Goal: Task Accomplishment & Management: Complete application form

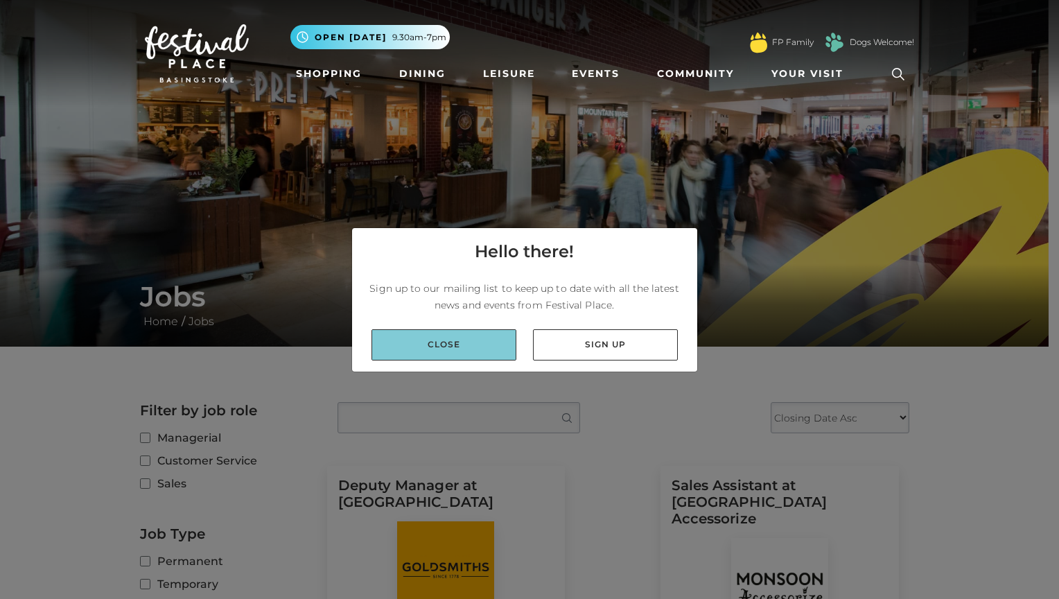
click at [452, 349] on link "Close" at bounding box center [443, 344] width 145 height 31
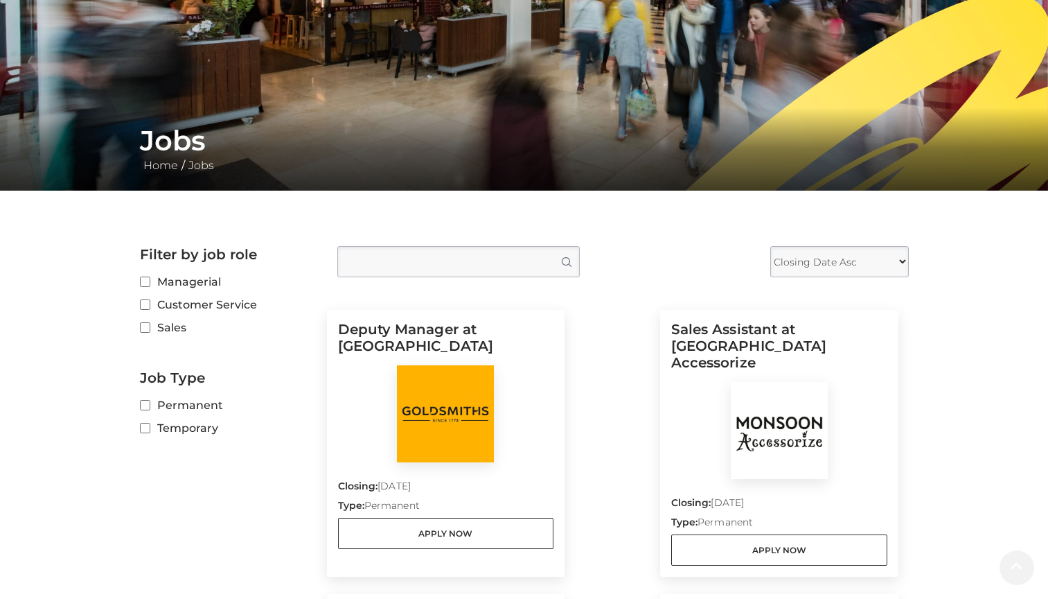
scroll to position [157, 0]
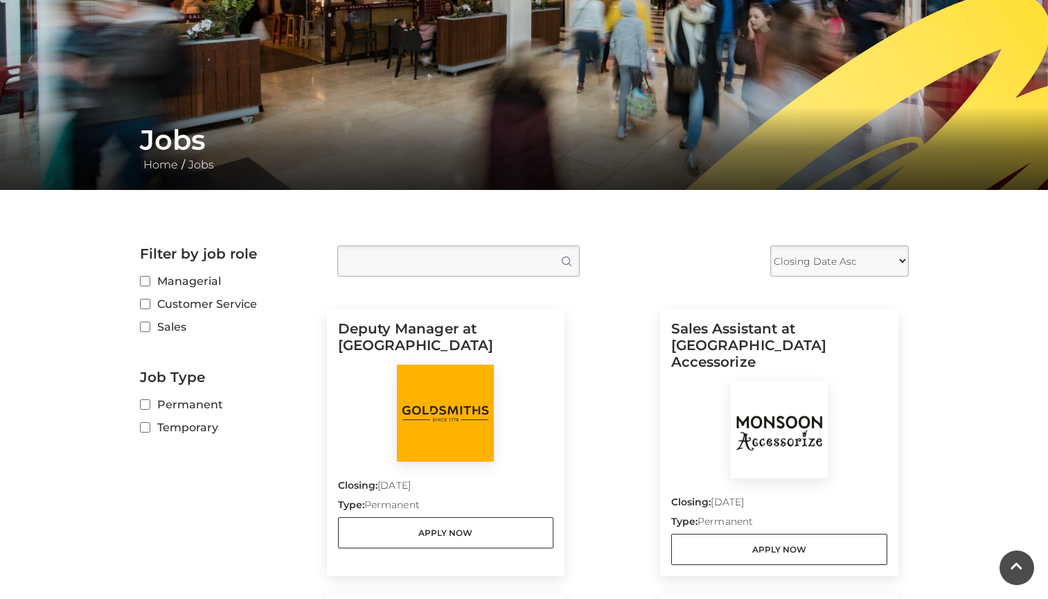
click at [427, 514] on p "Type: Permanent" at bounding box center [446, 506] width 216 height 19
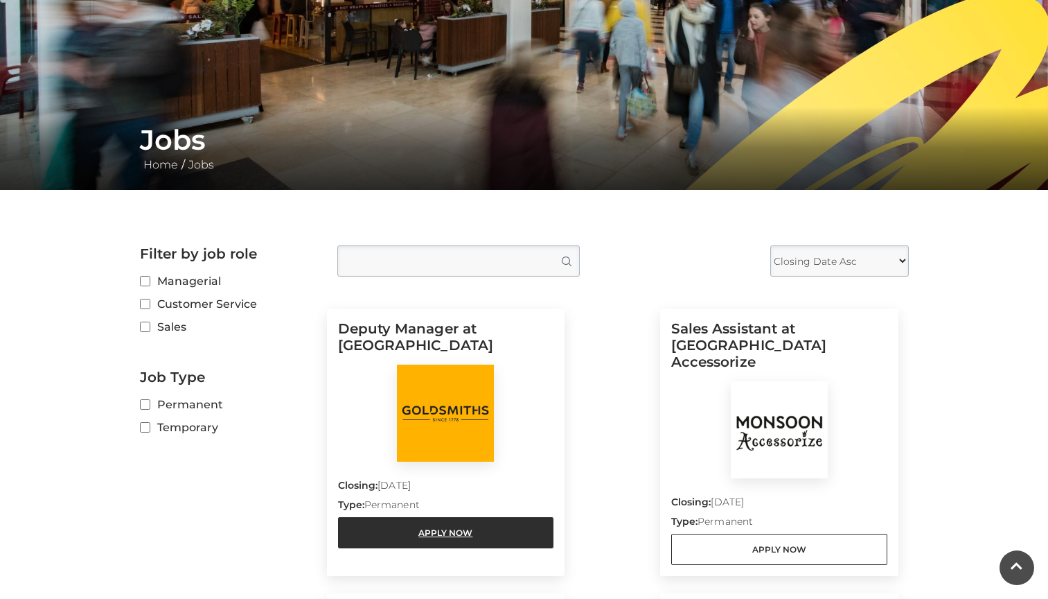
click at [419, 533] on link "Apply Now" at bounding box center [446, 532] width 216 height 31
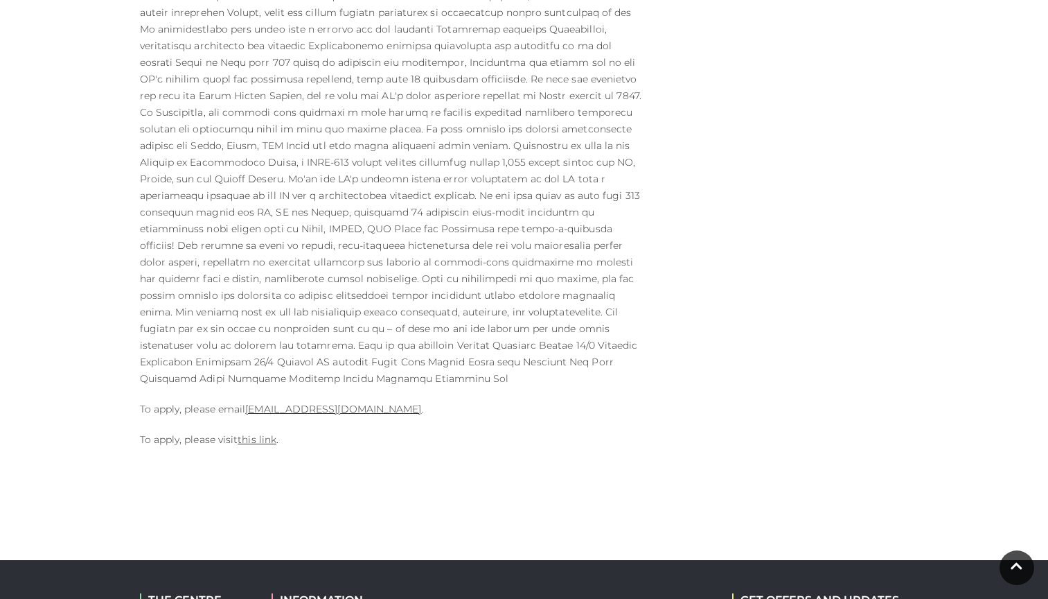
scroll to position [621, 0]
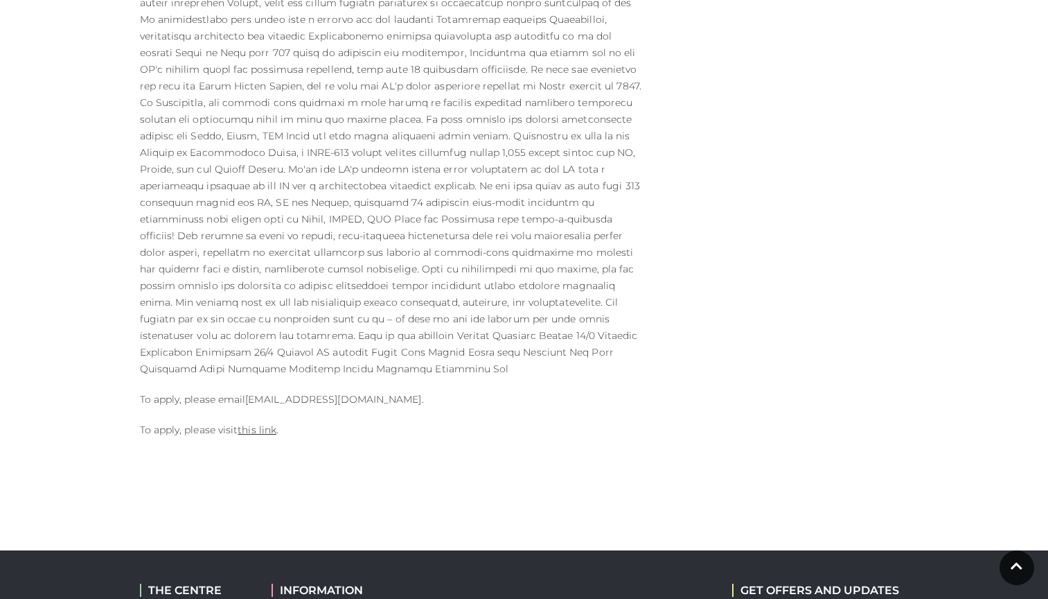
click at [337, 393] on link "[EMAIL_ADDRESS][DOMAIN_NAME]" at bounding box center [333, 399] width 176 height 12
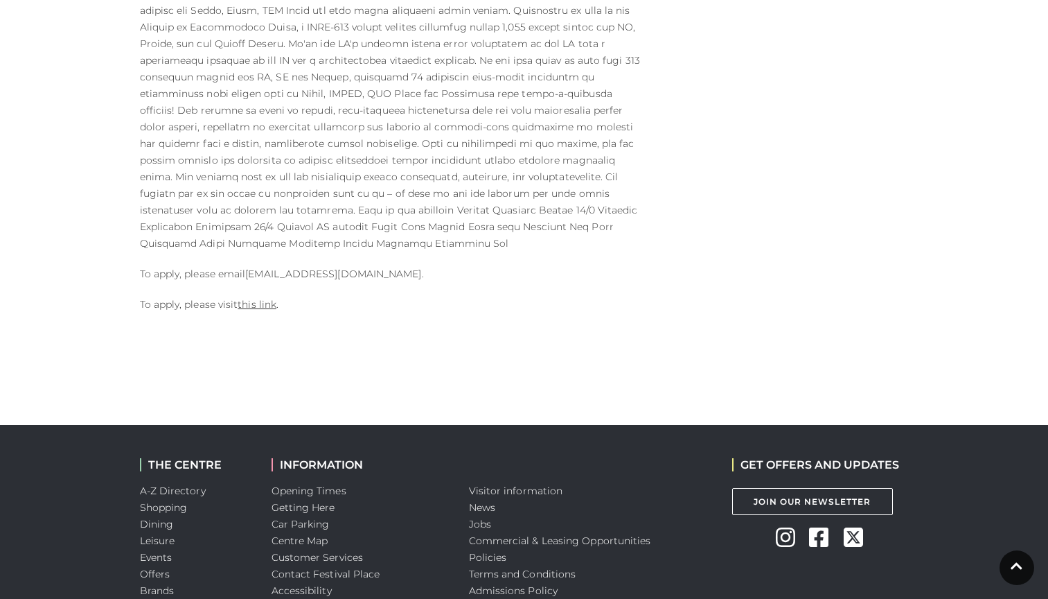
scroll to position [813, 0]
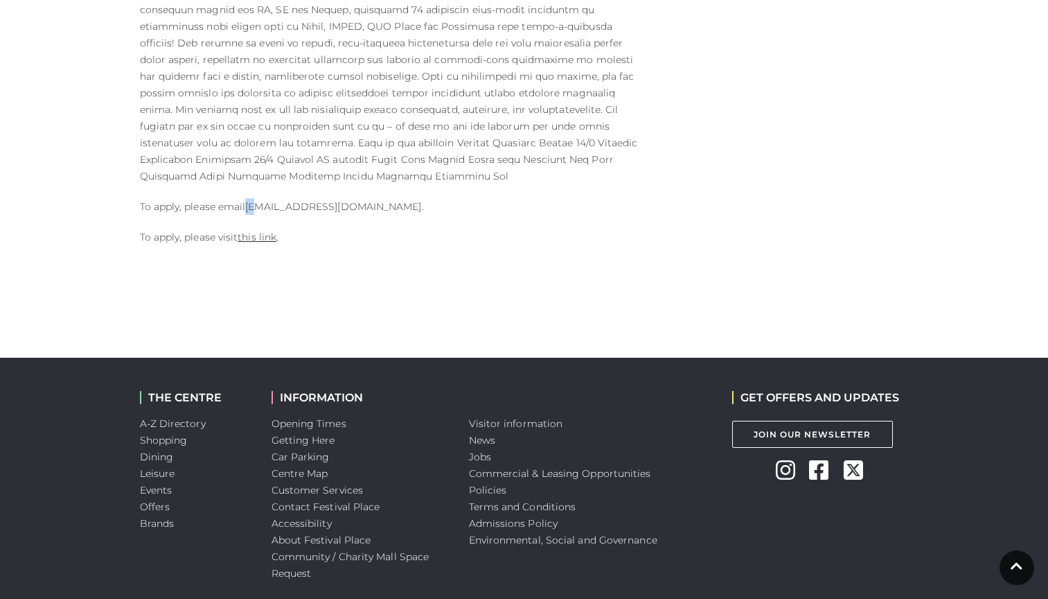
drag, startPoint x: 247, startPoint y: 192, endPoint x: 259, endPoint y: 189, distance: 12.8
click at [259, 198] on p "To apply, please email [EMAIL_ADDRESS][DOMAIN_NAME] ." at bounding box center [393, 206] width 506 height 17
drag, startPoint x: 259, startPoint y: 189, endPoint x: 299, endPoint y: 195, distance: 40.0
click at [299, 200] on link "[EMAIL_ADDRESS][DOMAIN_NAME]" at bounding box center [333, 206] width 176 height 12
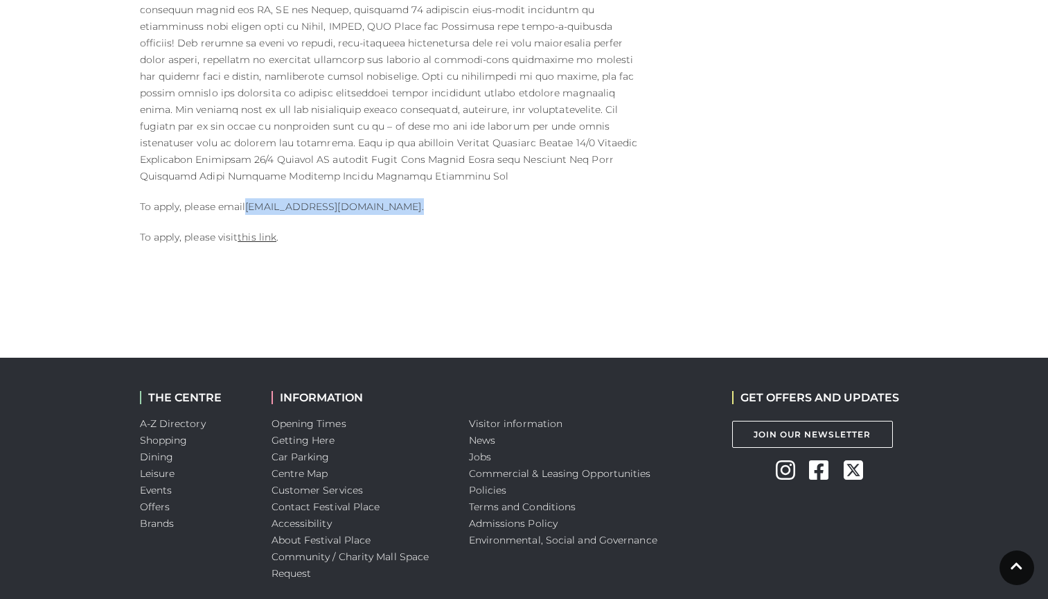
drag, startPoint x: 463, startPoint y: 187, endPoint x: 247, endPoint y: 185, distance: 216.2
click at [247, 198] on p "To apply, please email [EMAIL_ADDRESS][DOMAIN_NAME] ." at bounding box center [393, 206] width 506 height 17
copy p "[EMAIL_ADDRESS][DOMAIN_NAME] ."
